Goal: Task Accomplishment & Management: Use online tool/utility

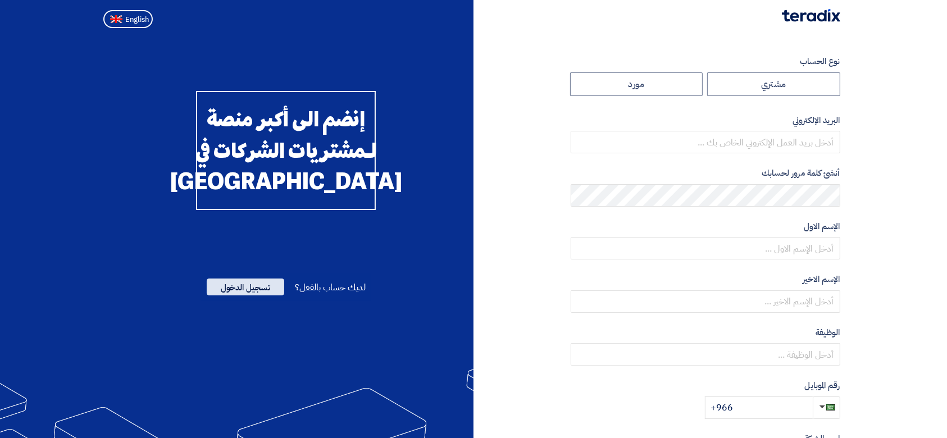
click at [251, 295] on span "تسجيل الدخول" at bounding box center [246, 287] width 78 height 17
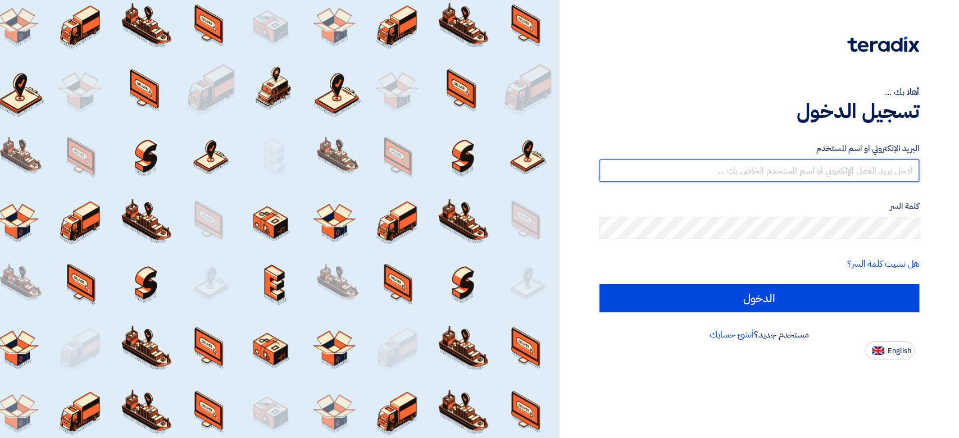
type input "[PERSON_NAME][EMAIL_ADDRESS][DOMAIN_NAME]"
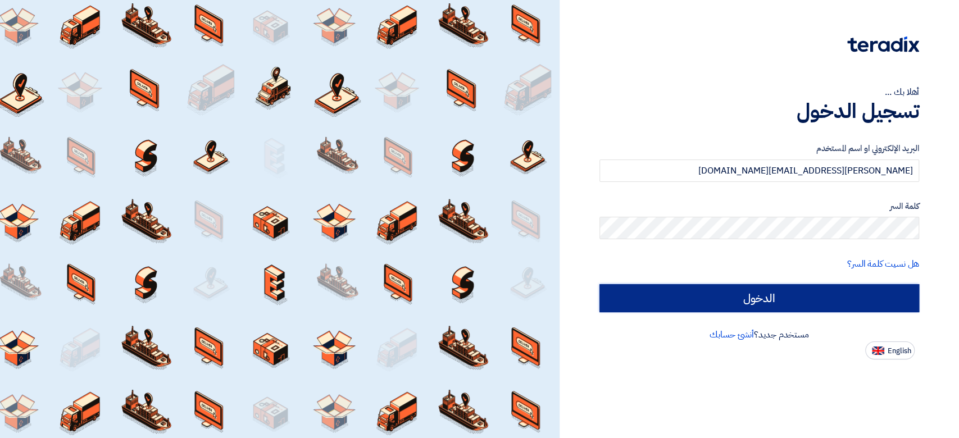
click at [746, 291] on input "الدخول" at bounding box center [759, 298] width 320 height 28
type input "Sign in"
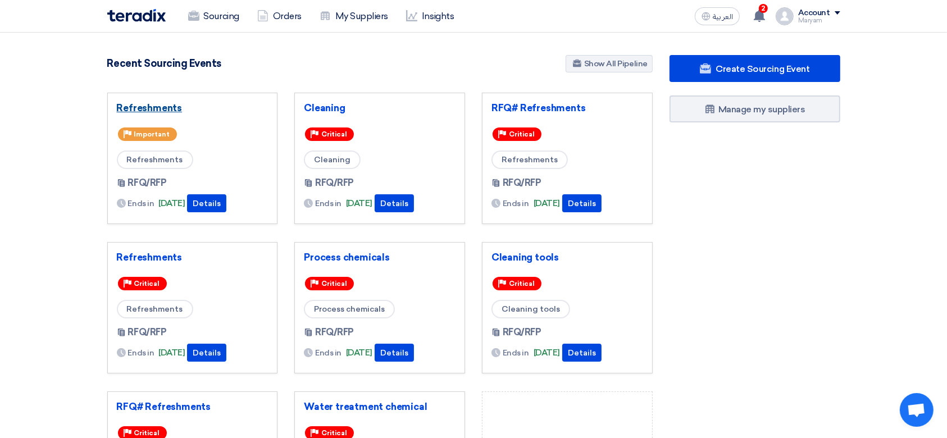
click at [144, 106] on link "Refreshments" at bounding box center [193, 107] width 152 height 11
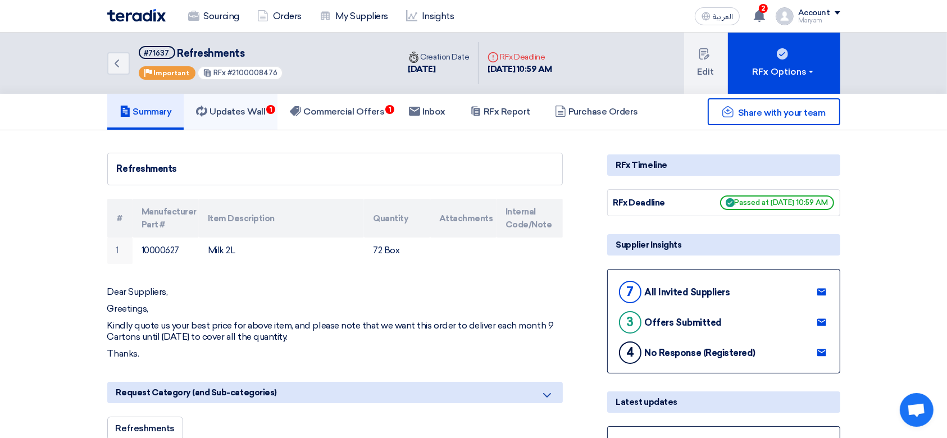
drag, startPoint x: 226, startPoint y: 114, endPoint x: 196, endPoint y: 117, distance: 29.9
click at [225, 114] on h5 "Updates Wall 1" at bounding box center [230, 111] width 69 height 11
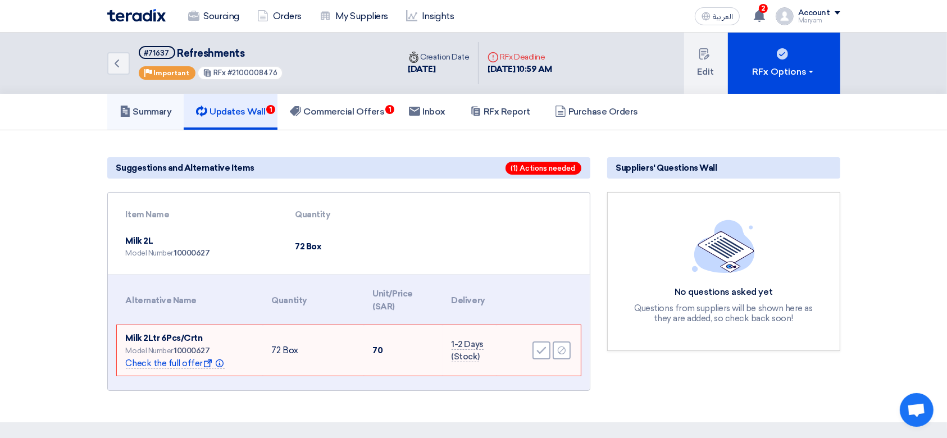
click at [145, 112] on h5 "Summary" at bounding box center [146, 111] width 52 height 11
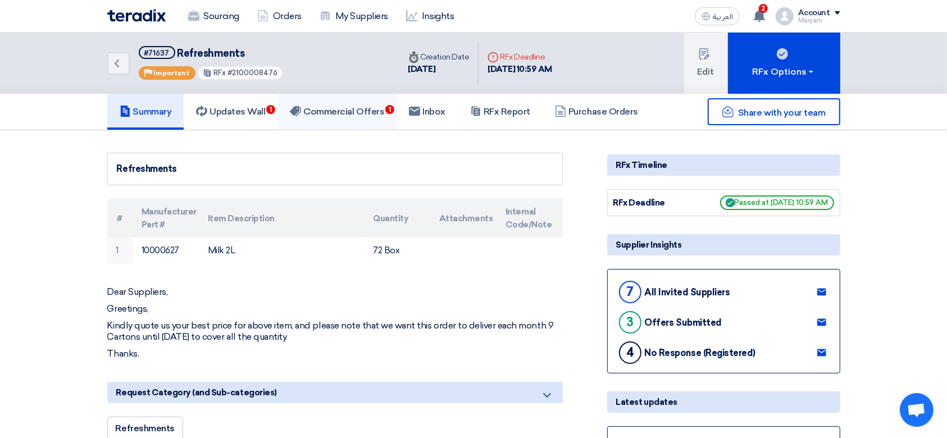
click at [358, 111] on h5 "Commercial Offers 1" at bounding box center [337, 111] width 94 height 11
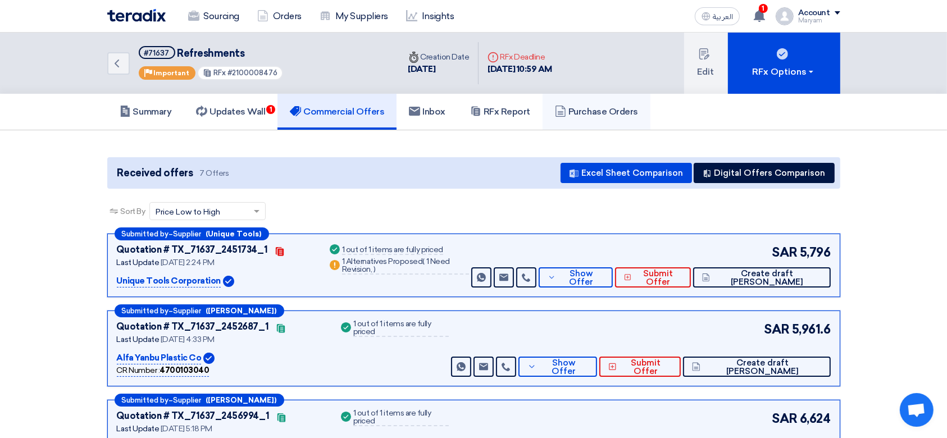
click at [577, 110] on h5 "Purchase Orders" at bounding box center [596, 111] width 83 height 11
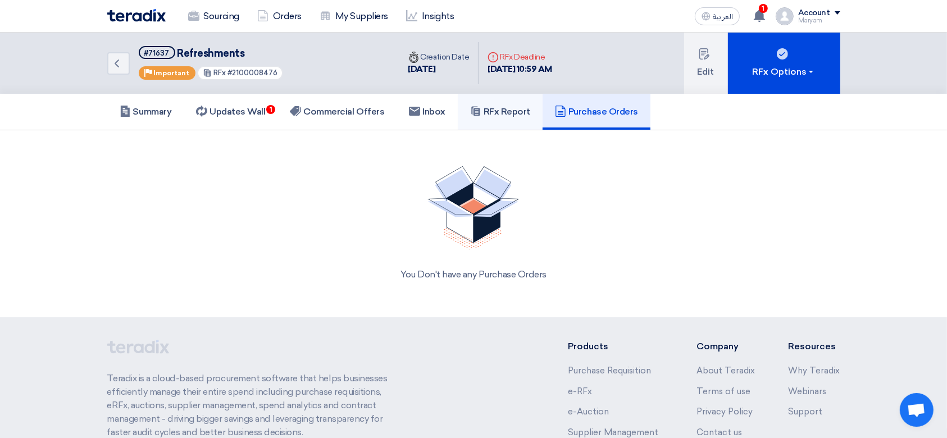
click at [490, 112] on h5 "RFx Report" at bounding box center [500, 111] width 60 height 11
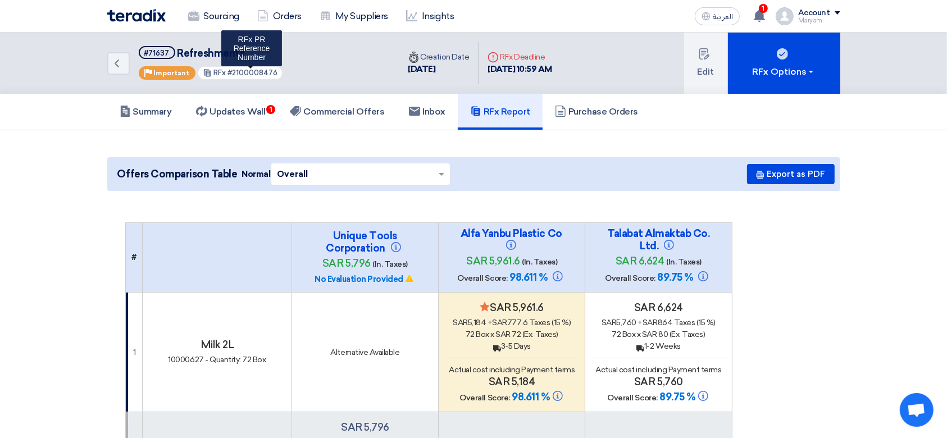
click at [250, 71] on span "#2100008476" at bounding box center [252, 73] width 50 height 8
copy span "2100008476"
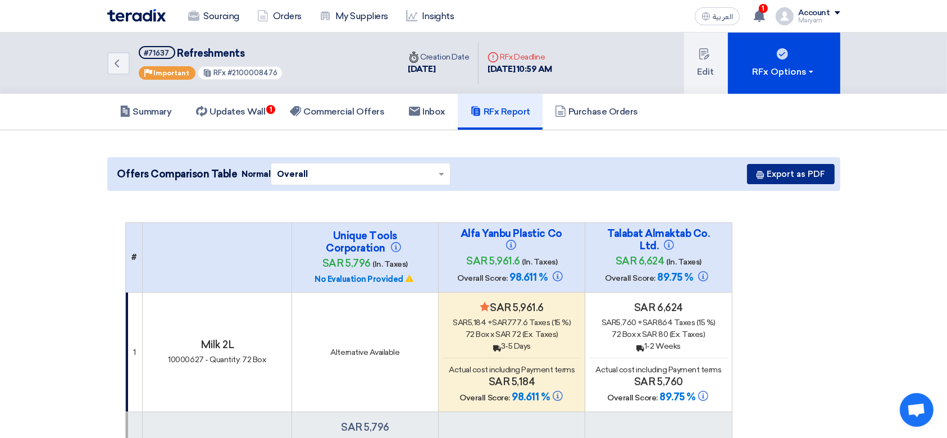
click at [778, 179] on button "Export as PDF" at bounding box center [791, 174] width 88 height 20
click at [768, 168] on button "Export as PDF" at bounding box center [791, 174] width 88 height 20
